Goal: Communication & Community: Answer question/provide support

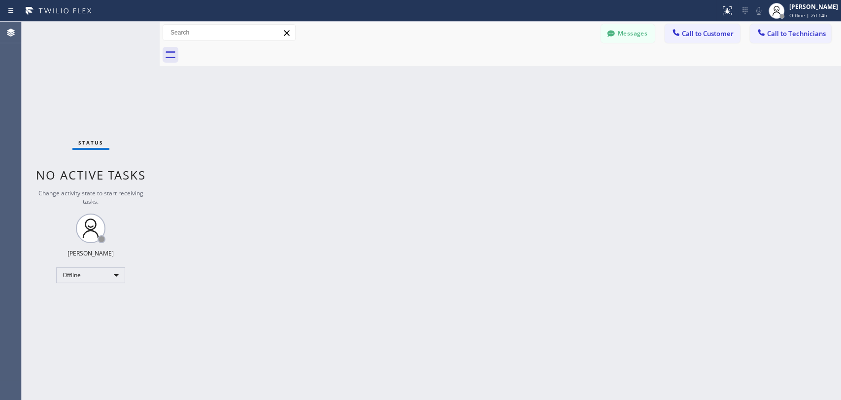
drag, startPoint x: 24, startPoint y: 189, endPoint x: 51, endPoint y: 207, distance: 32.8
click at [24, 189] on div "Status No active tasks Change activity state to start receiving tasks. Maria Ta…" at bounding box center [91, 211] width 138 height 378
click at [100, 276] on div "Offline" at bounding box center [90, 275] width 69 height 16
click at [100, 312] on li "Unavailable" at bounding box center [90, 312] width 67 height 12
click at [789, 34] on span "Call to Technicians" at bounding box center [796, 33] width 59 height 9
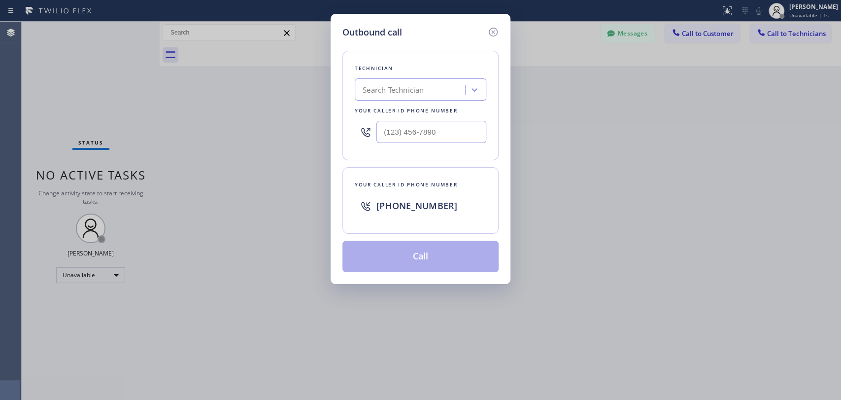
click at [399, 86] on div "Search Technician" at bounding box center [393, 89] width 61 height 11
type input "ы"
type input "serg"
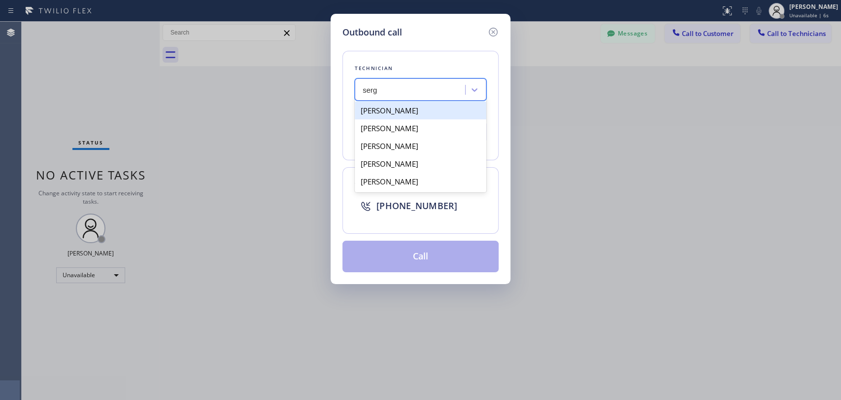
click at [437, 115] on div "[PERSON_NAME]" at bounding box center [421, 111] width 132 height 18
type input "(323) 304-1325"
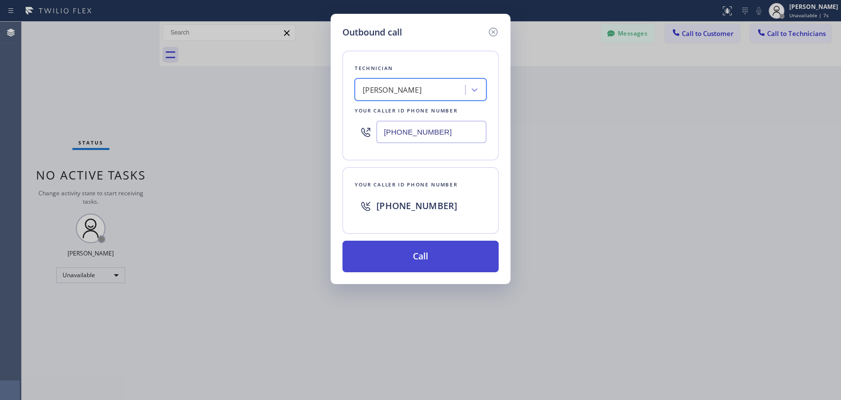
click at [430, 255] on button "Call" at bounding box center [421, 257] width 156 height 32
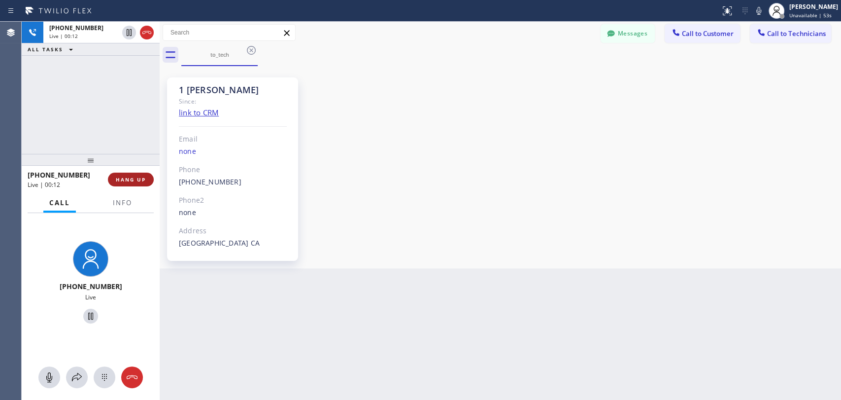
click at [143, 185] on button "HANG UP" at bounding box center [131, 179] width 46 height 14
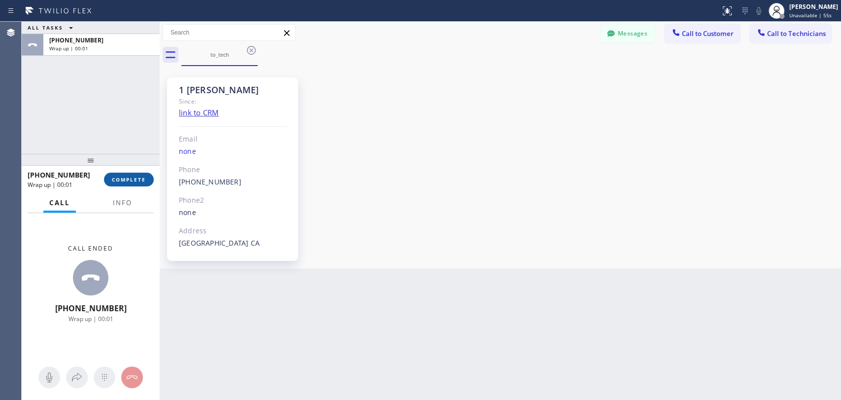
click at [126, 177] on span "COMPLETE" at bounding box center [129, 179] width 34 height 7
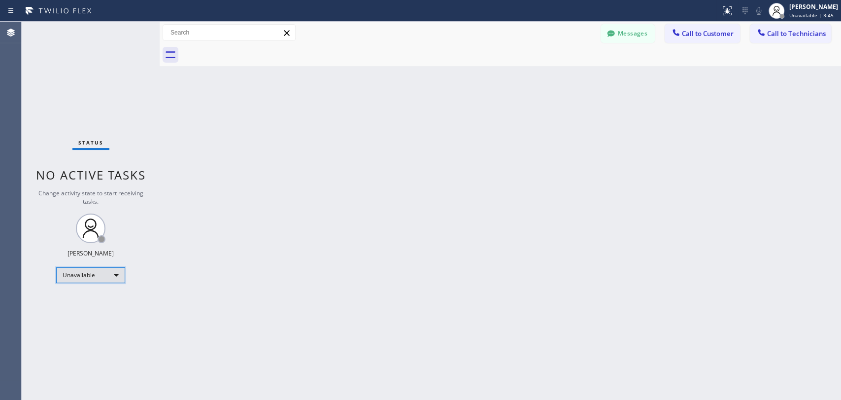
click at [91, 278] on div "Unavailable" at bounding box center [90, 275] width 69 height 16
click at [91, 296] on li "Available" at bounding box center [90, 300] width 67 height 12
